Goal: Navigation & Orientation: Find specific page/section

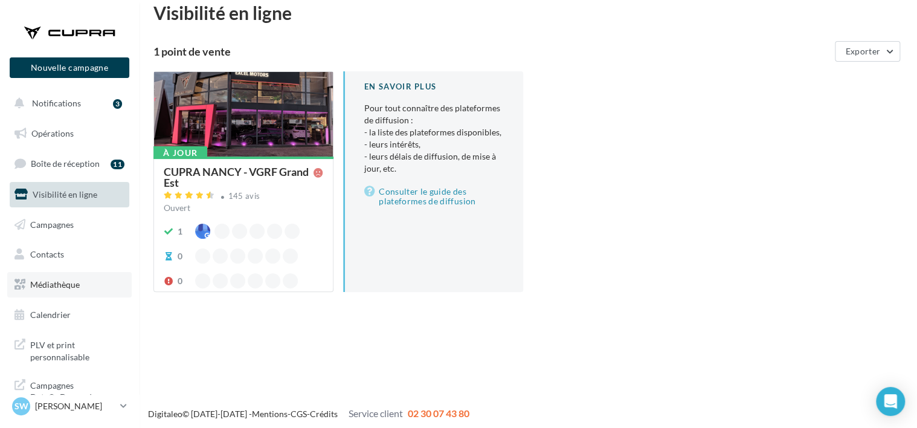
scroll to position [19, 0]
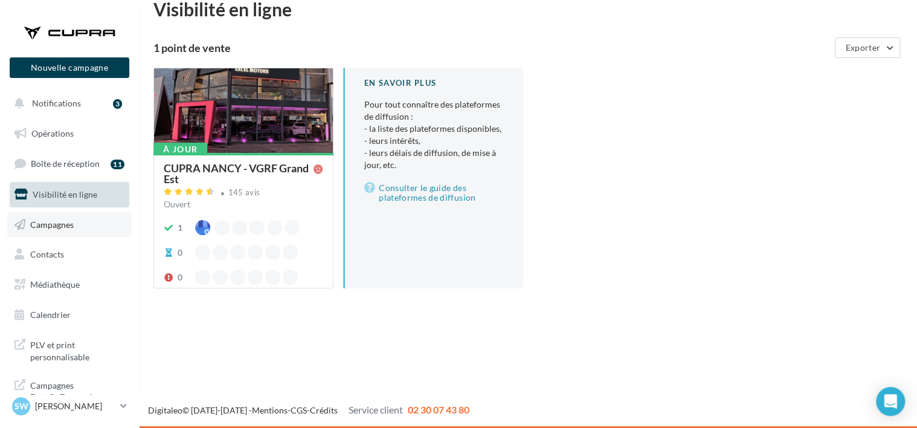
click at [60, 231] on link "Campagnes" at bounding box center [69, 224] width 124 height 25
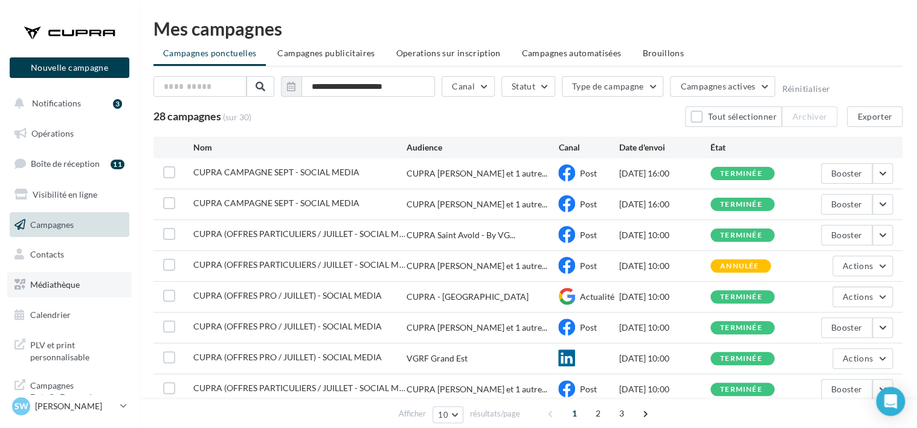
click at [72, 283] on span "Médiathèque" at bounding box center [55, 284] width 50 height 10
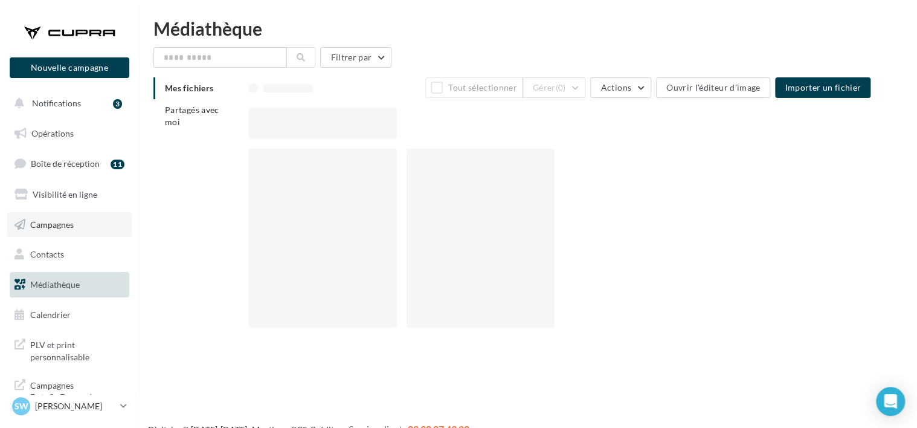
click at [72, 226] on span "Campagnes" at bounding box center [51, 224] width 43 height 10
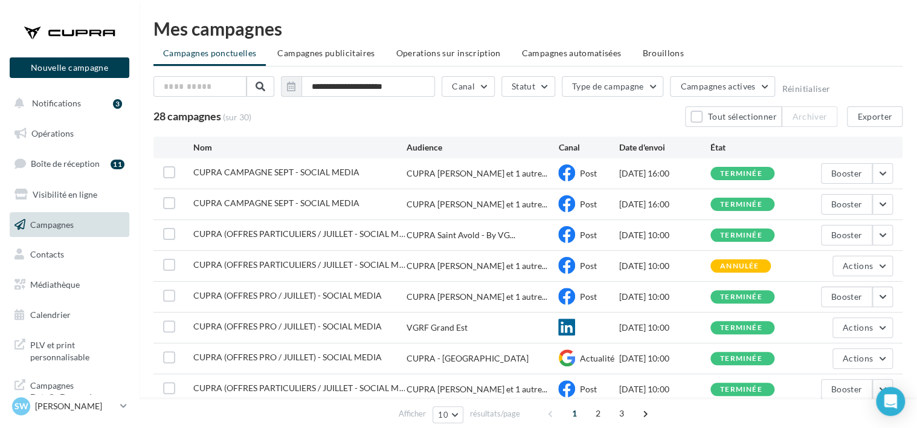
click at [300, 174] on span "CUPRA CAMPAGNE SEPT - SOCIAL MEDIA" at bounding box center [276, 172] width 166 height 10
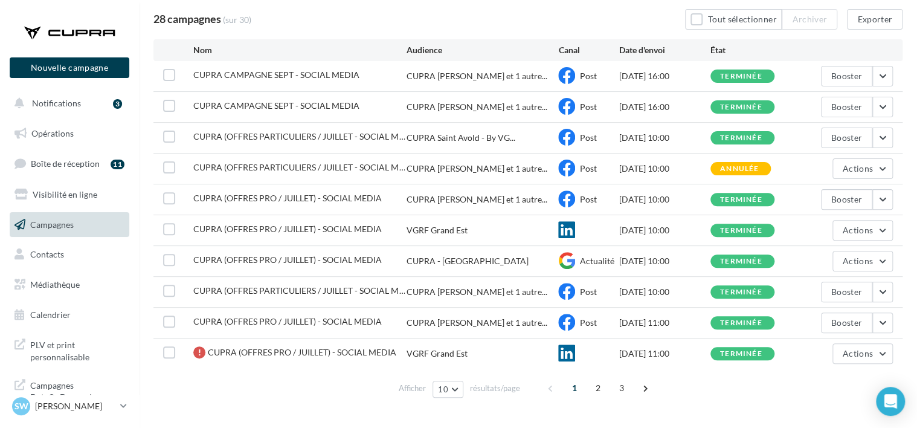
scroll to position [122, 0]
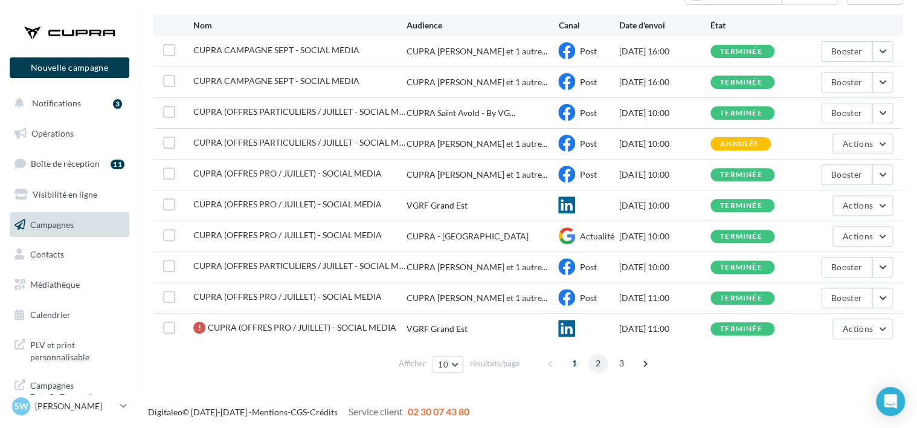
click at [598, 366] on span "2" at bounding box center [597, 362] width 19 height 19
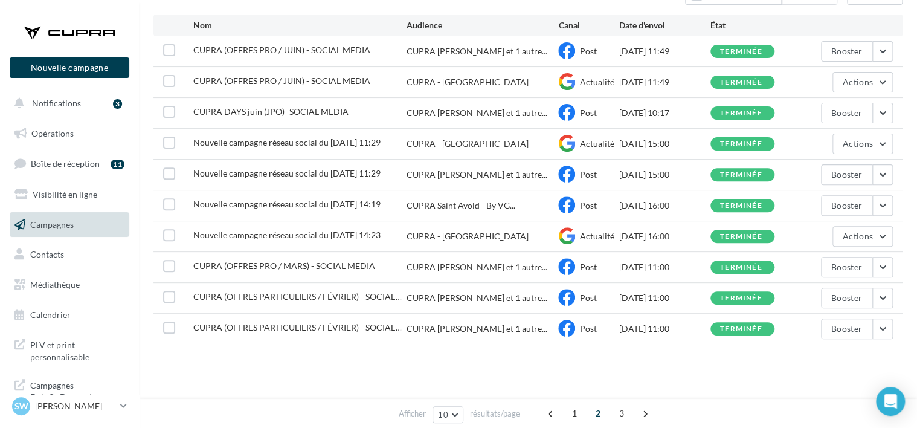
scroll to position [0, 0]
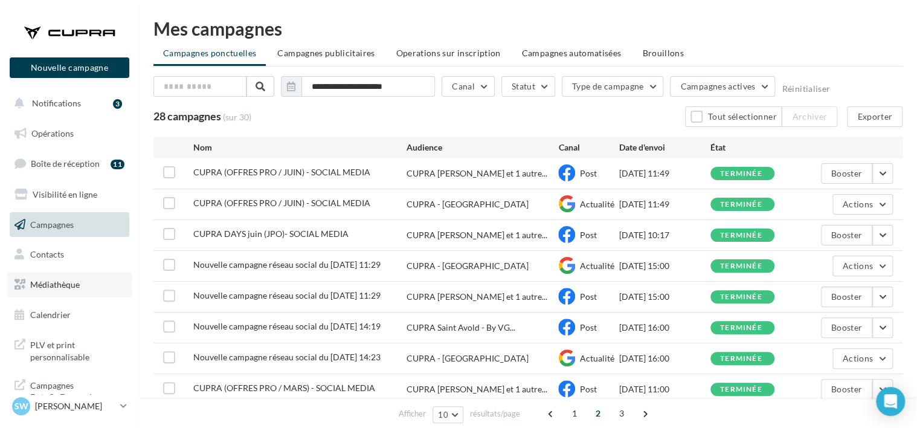
click at [103, 292] on link "Médiathèque" at bounding box center [69, 284] width 124 height 25
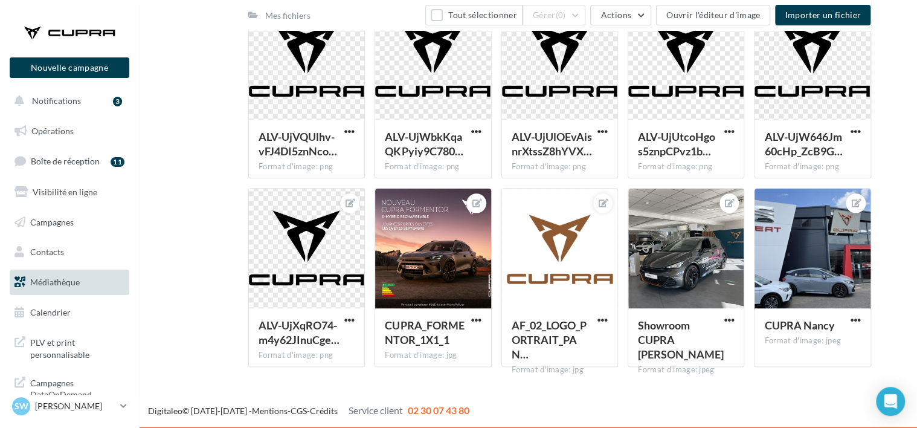
scroll to position [527, 0]
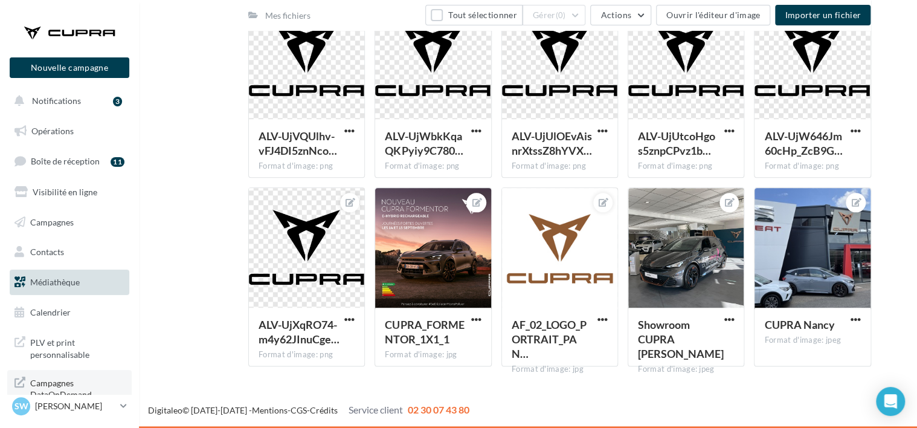
click at [75, 377] on span "Campagnes DataOnDemand" at bounding box center [77, 387] width 94 height 26
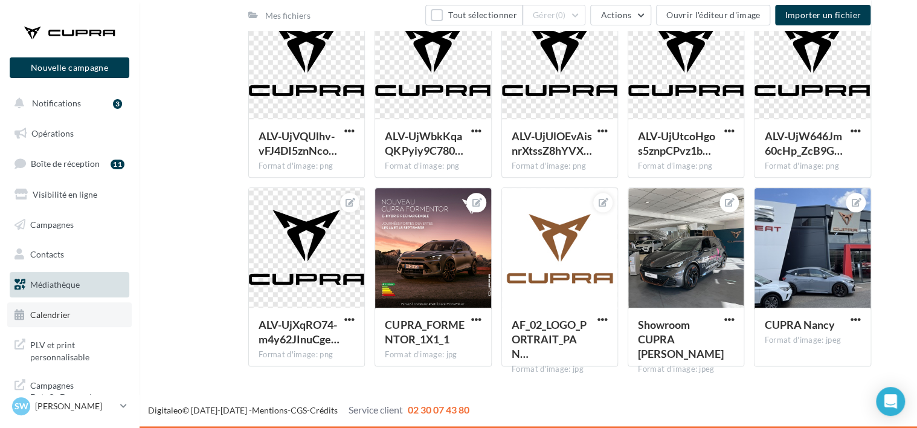
scroll to position [2, 0]
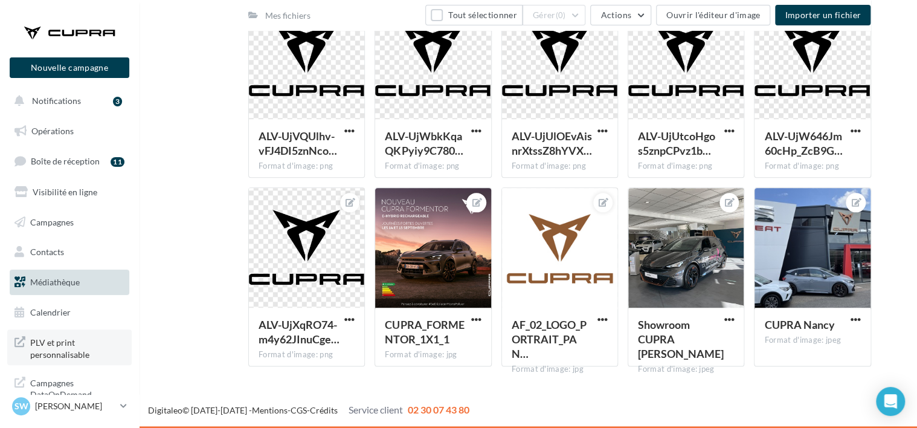
click at [81, 342] on span "PLV et print personnalisable" at bounding box center [77, 347] width 94 height 26
